Goal: Information Seeking & Learning: Check status

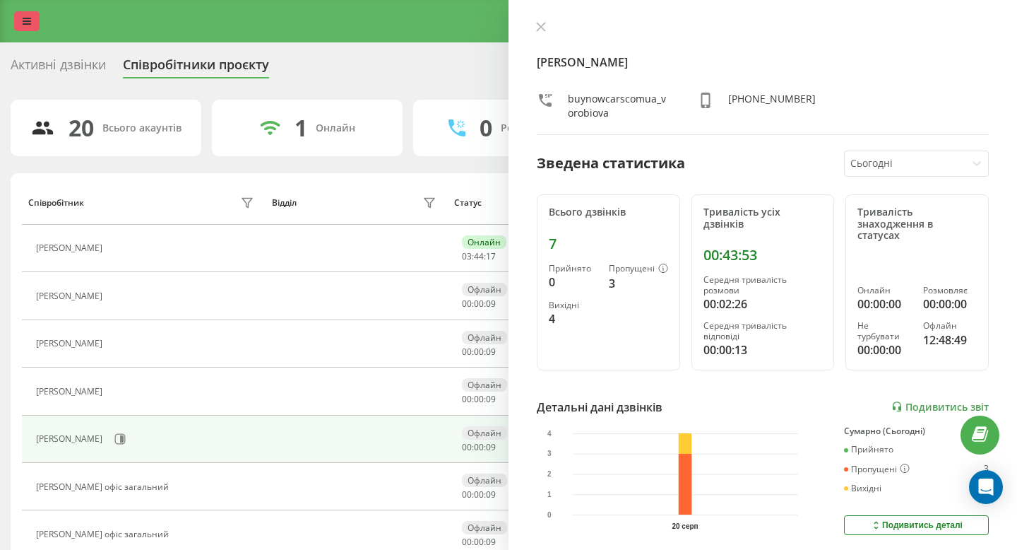
click at [21, 16] on link at bounding box center [26, 21] width 25 height 20
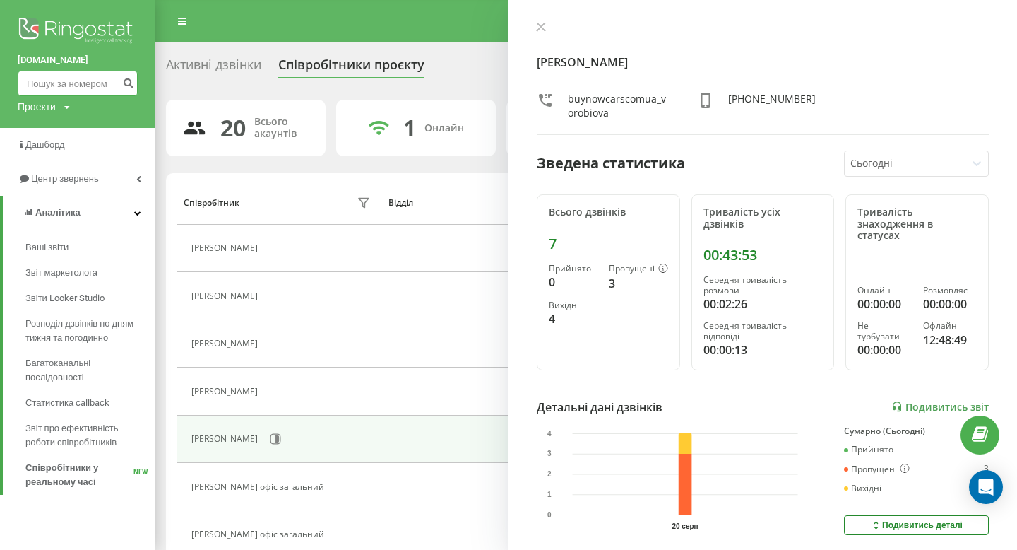
click at [55, 86] on input at bounding box center [78, 83] width 120 height 25
paste input "0672789992"
type input "0672789992"
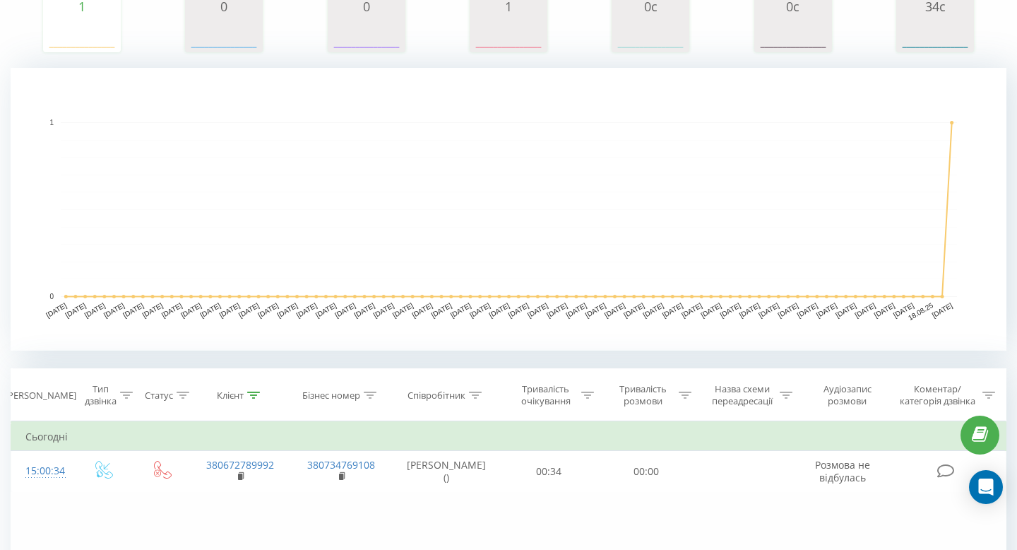
scroll to position [241, 0]
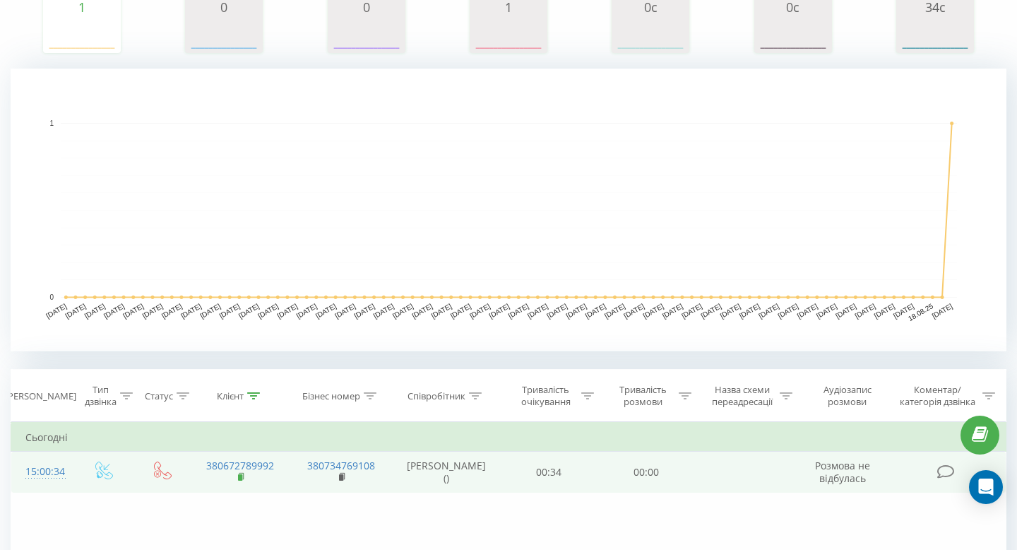
click at [240, 476] on rect at bounding box center [240, 477] width 4 height 6
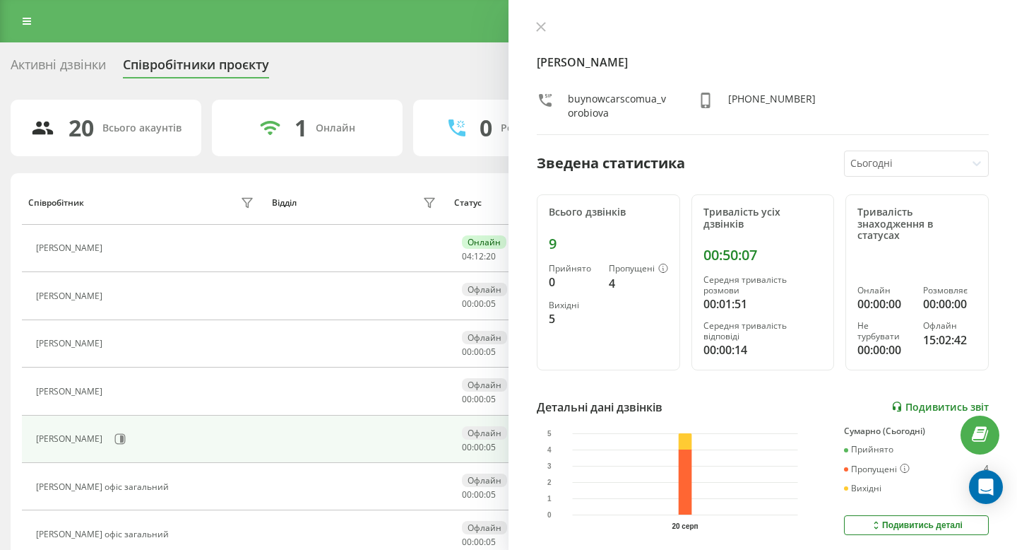
click at [904, 401] on link "Подивитись звіт" at bounding box center [940, 407] width 97 height 12
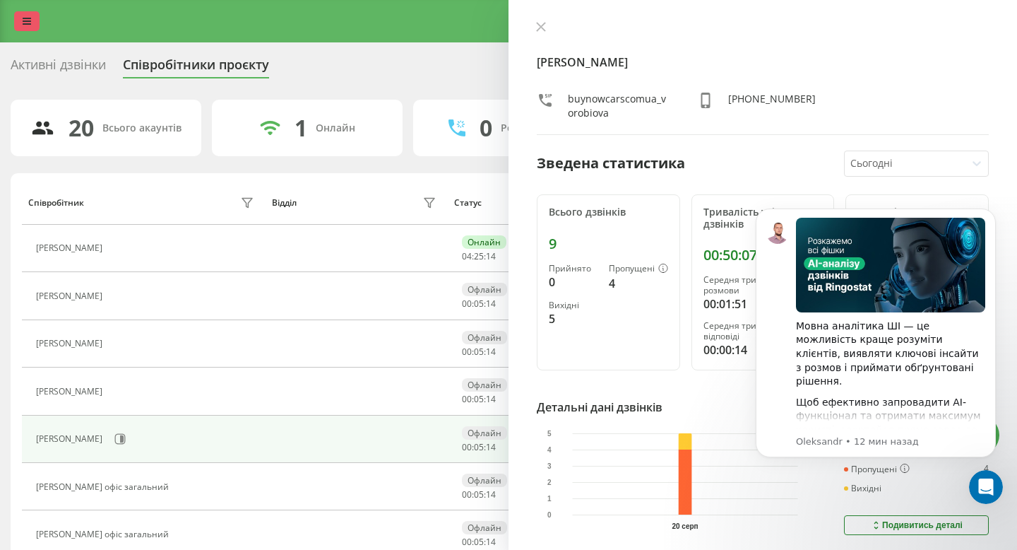
click at [30, 23] on icon at bounding box center [27, 21] width 8 height 10
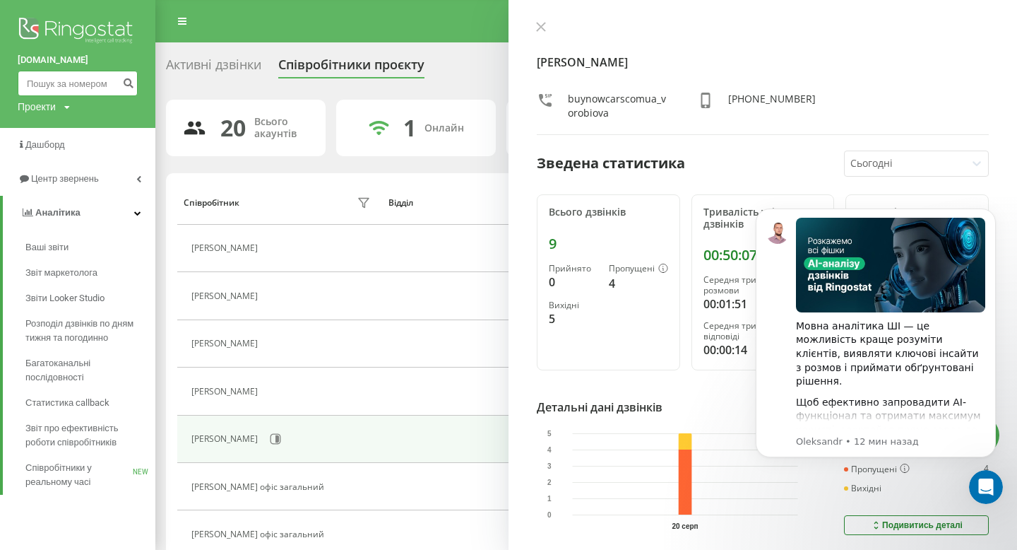
click at [58, 83] on input at bounding box center [78, 83] width 120 height 25
paste input "033176282"
type input "033176282"
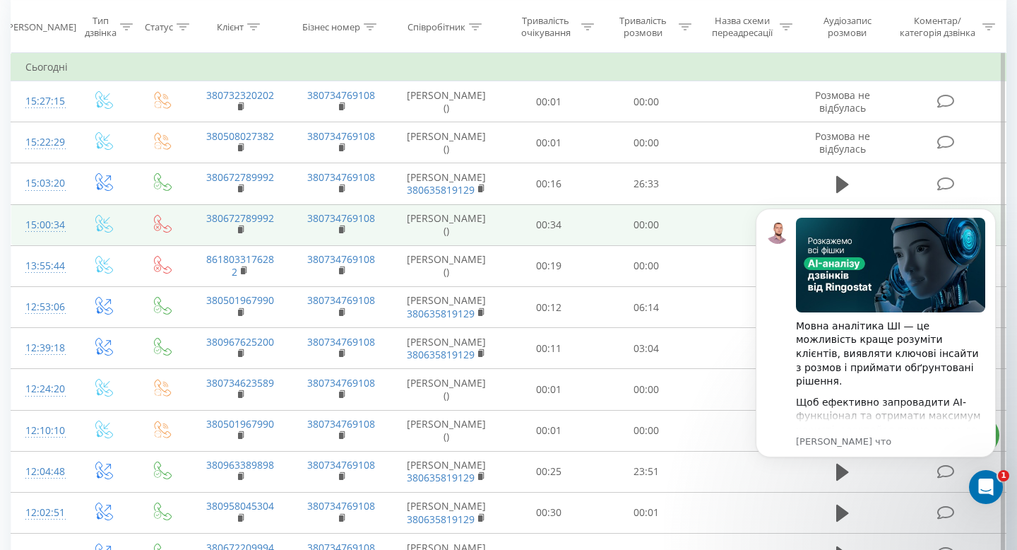
scroll to position [617, 0]
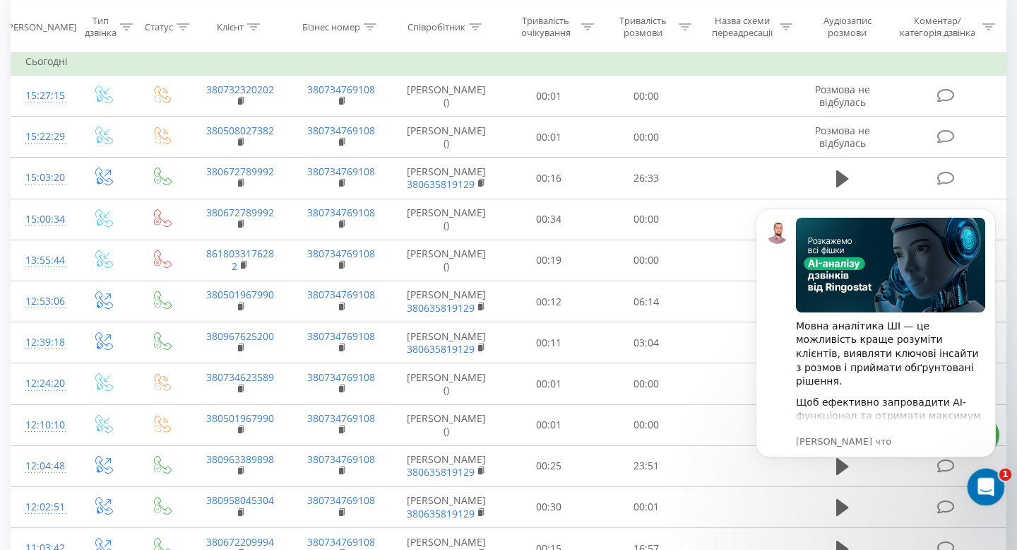
click at [979, 484] on icon "Открыть службу сообщений Intercom" at bounding box center [984, 484] width 23 height 23
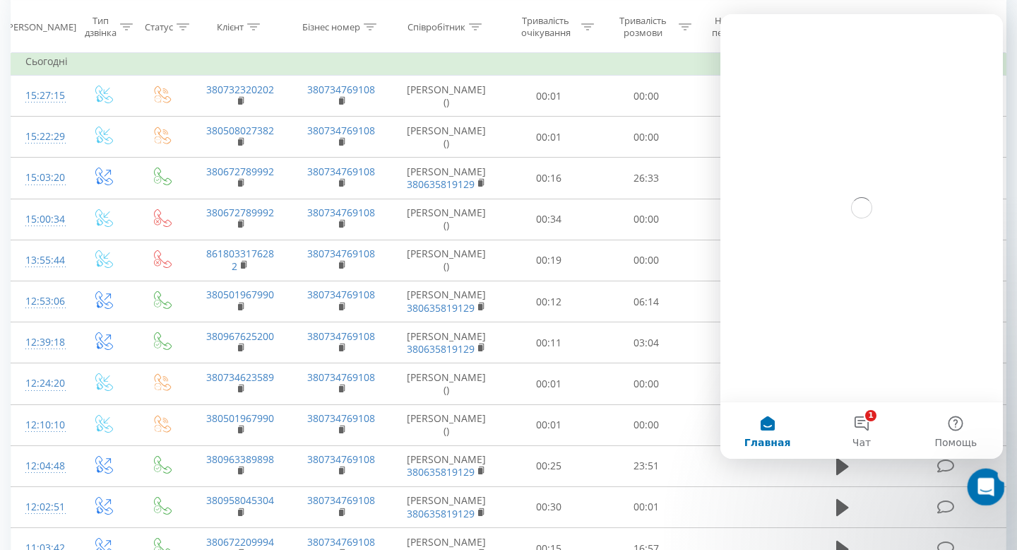
scroll to position [0, 0]
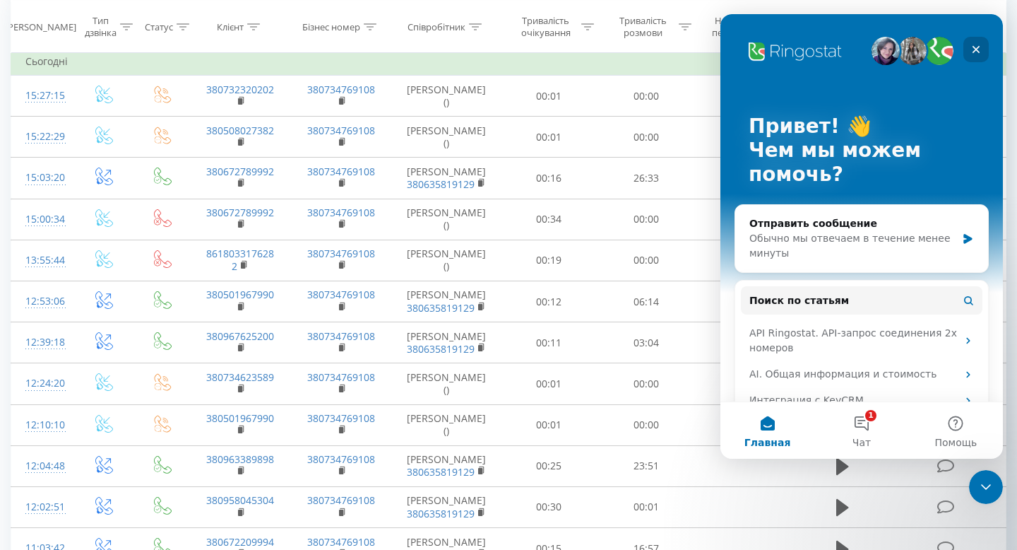
click at [976, 48] on icon "Закрыть" at bounding box center [977, 50] width 8 height 8
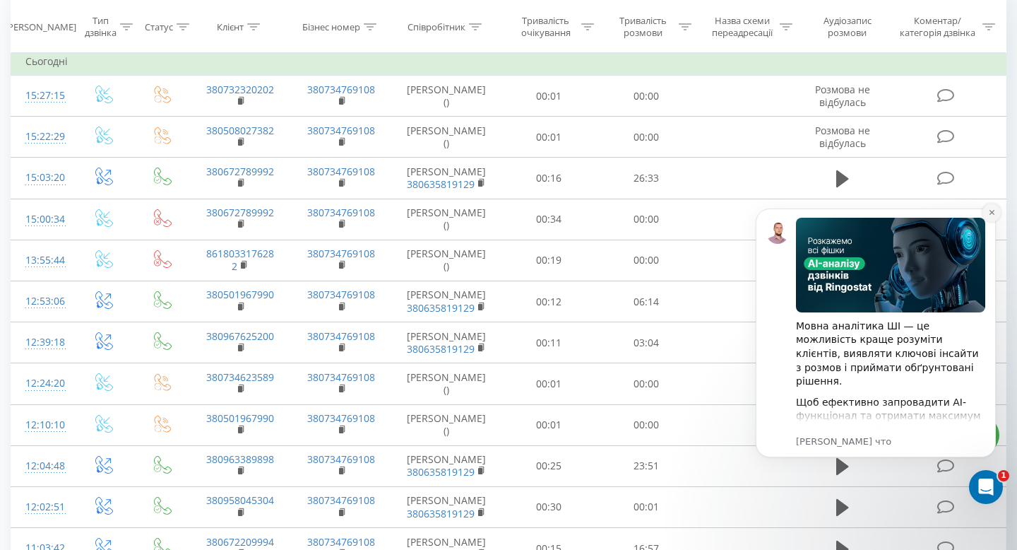
click at [991, 211] on icon "Dismiss notification" at bounding box center [991, 212] width 5 height 5
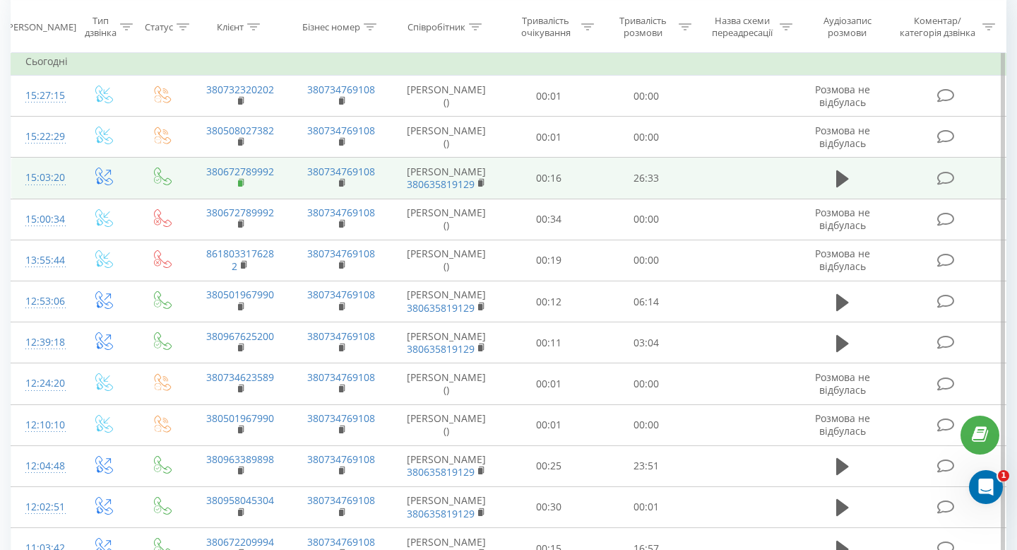
click at [242, 187] on rect at bounding box center [240, 183] width 4 height 6
